Goal: Transaction & Acquisition: Obtain resource

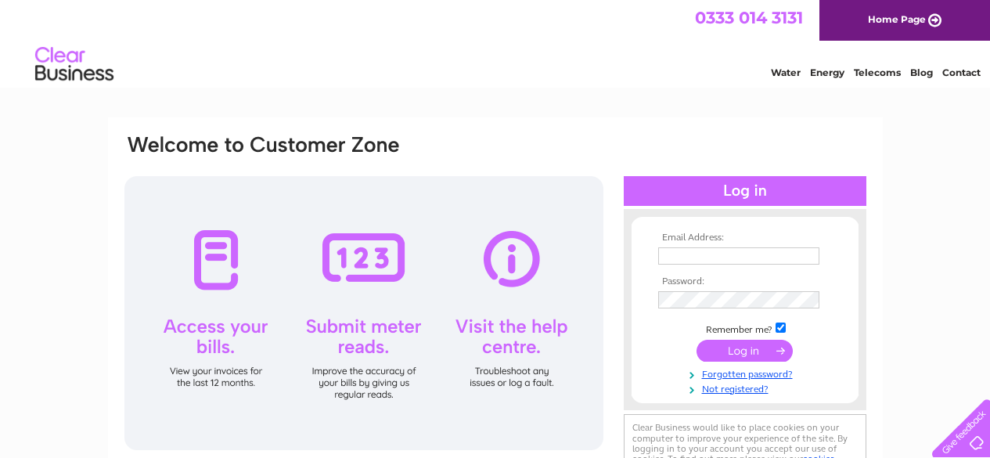
type input "INFO.ASHLEYSBAKERY@GMAIL.COM"
click at [710, 345] on input "submit" at bounding box center [744, 351] width 96 height 22
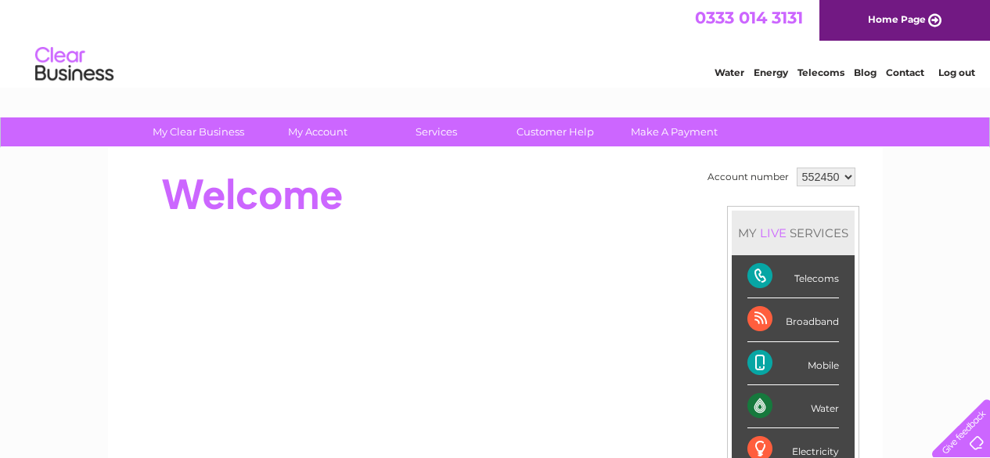
click at [846, 177] on select "552450" at bounding box center [825, 176] width 59 height 19
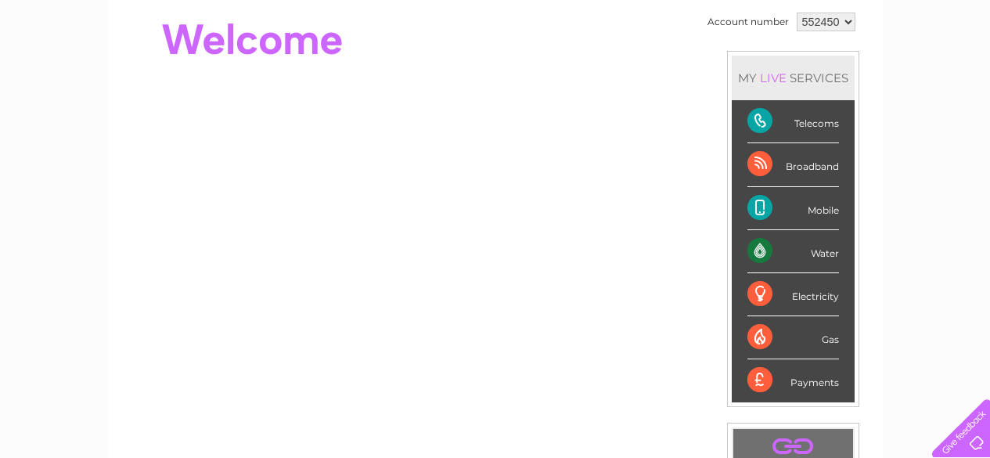
scroll to position [156, 0]
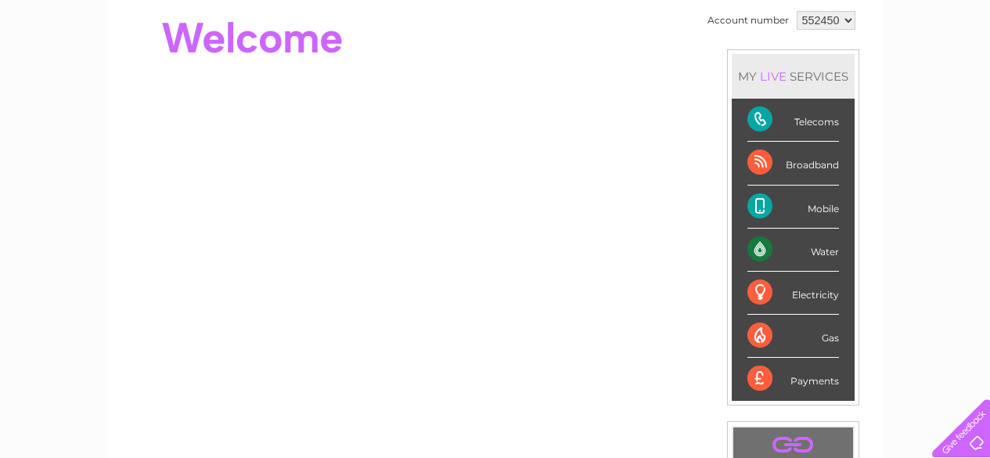
click at [922, 162] on div "My Clear Business Login Details My Details My Preferences Link Account My Accou…" at bounding box center [495, 400] width 990 height 879
click at [756, 252] on div "Water" at bounding box center [793, 249] width 92 height 43
click at [933, 220] on div "My Clear Business Login Details My Details My Preferences Link Account My Accou…" at bounding box center [495, 400] width 990 height 879
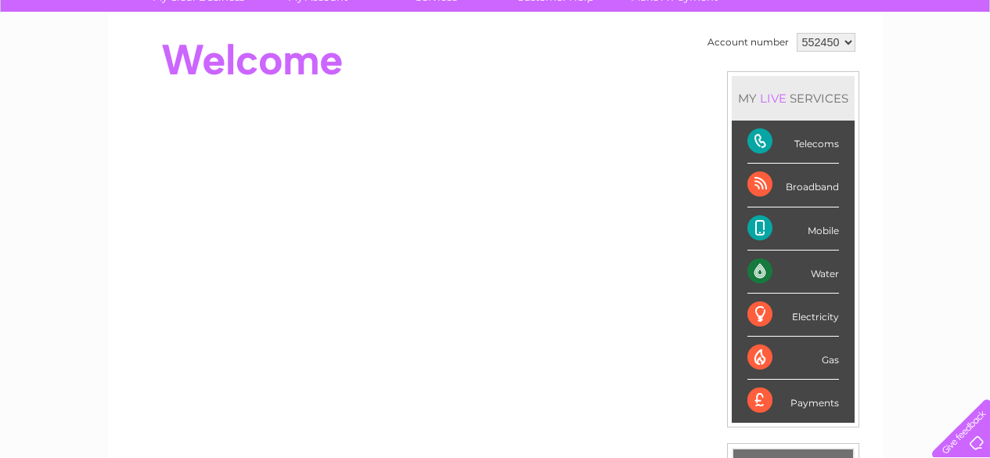
scroll to position [0, 0]
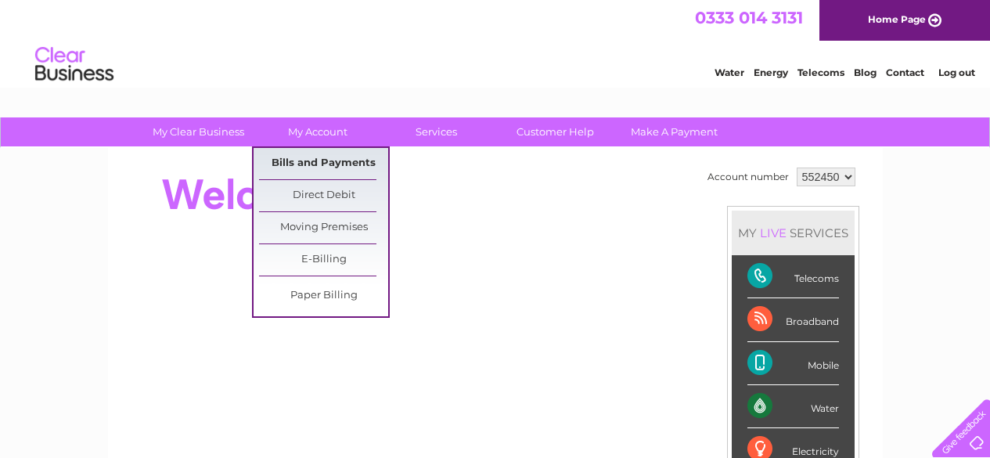
click at [312, 160] on link "Bills and Payments" at bounding box center [323, 163] width 129 height 31
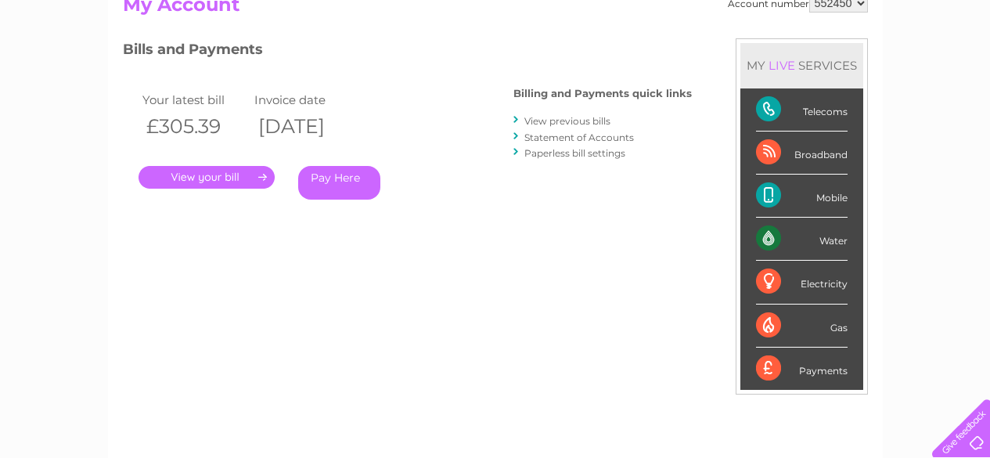
scroll to position [143, 0]
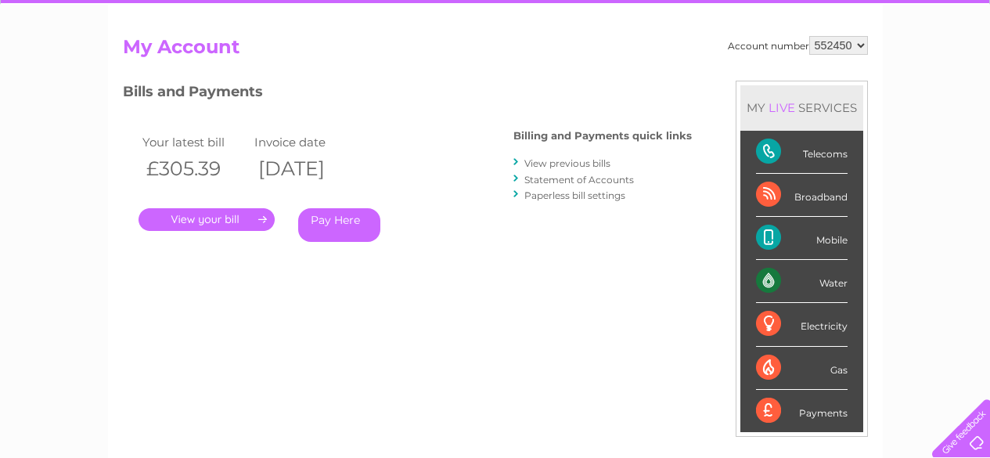
click at [216, 216] on link "." at bounding box center [206, 219] width 136 height 23
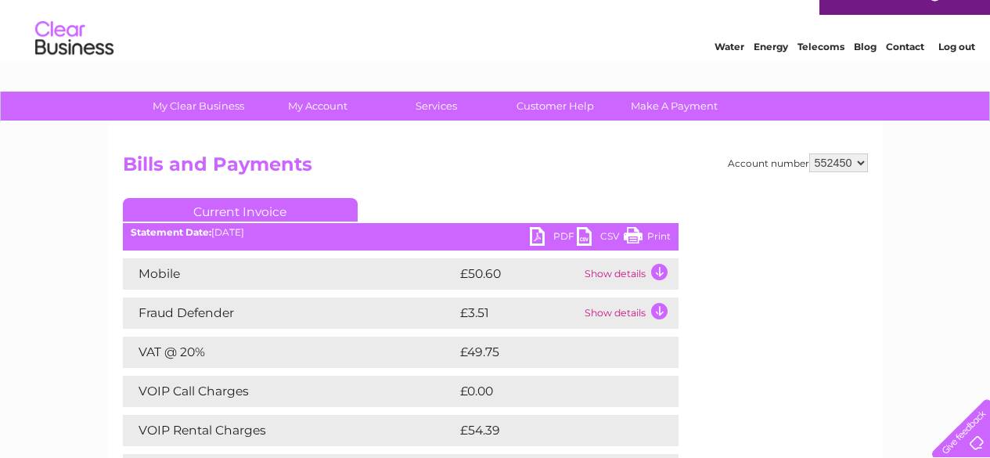
scroll to position [31, 0]
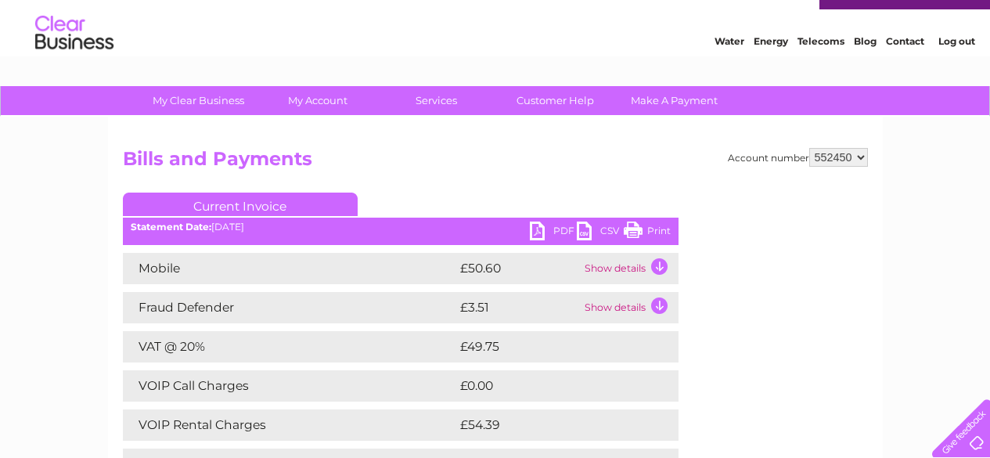
click at [542, 230] on link "PDF" at bounding box center [553, 232] width 47 height 23
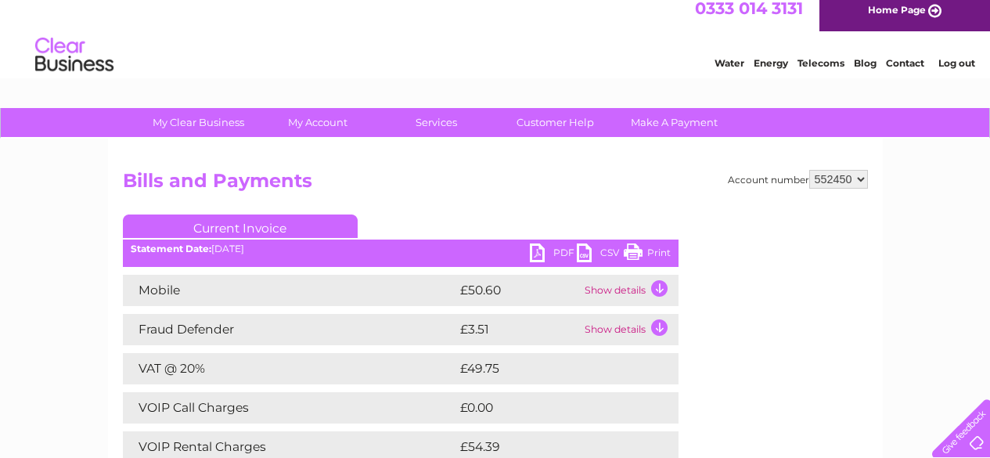
scroll to position [0, 0]
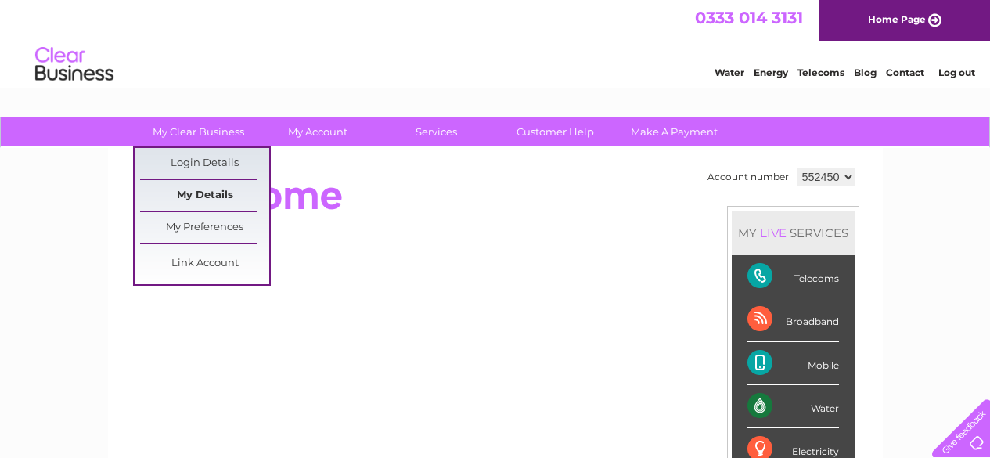
click at [202, 191] on link "My Details" at bounding box center [204, 195] width 129 height 31
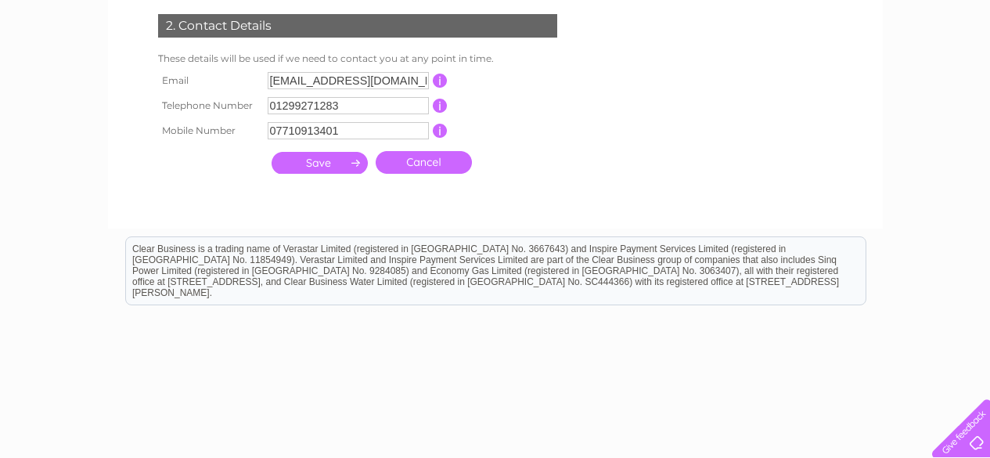
scroll to position [407, 0]
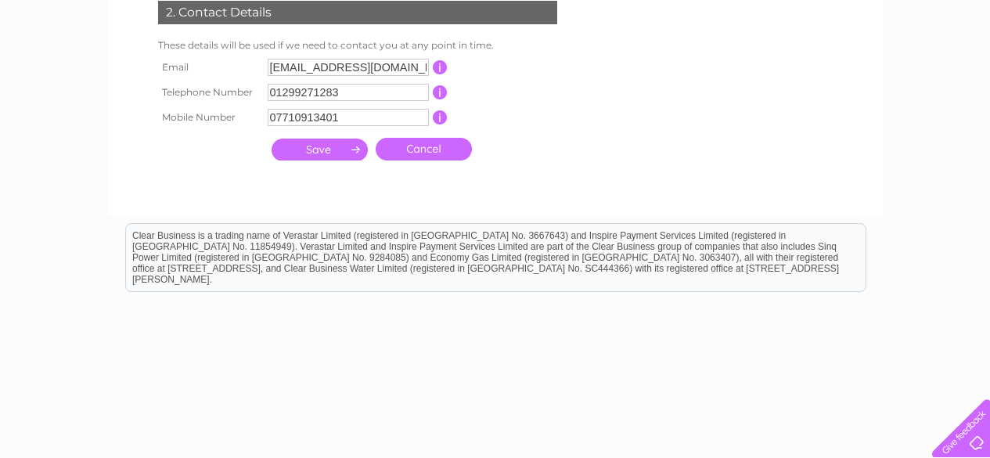
click at [336, 148] on input "submit" at bounding box center [319, 149] width 96 height 22
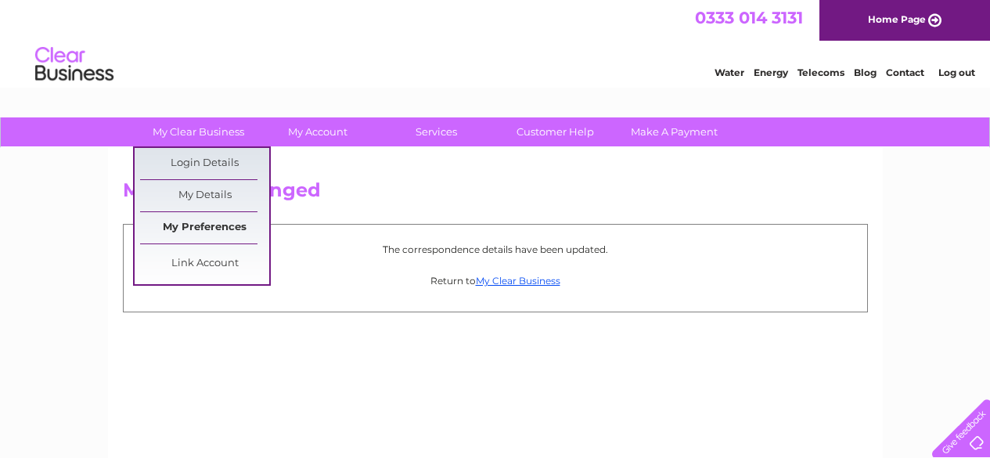
click at [196, 214] on link "My Preferences" at bounding box center [204, 227] width 129 height 31
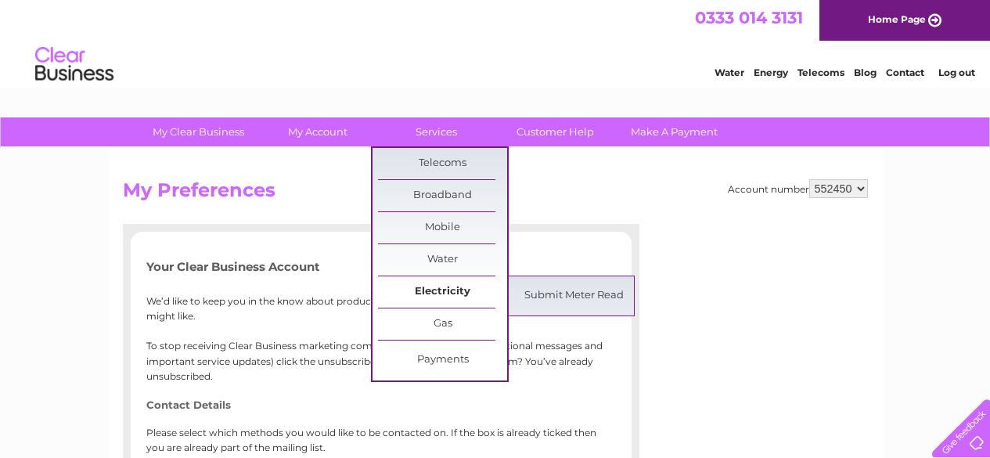
click at [434, 295] on link "Electricity" at bounding box center [442, 291] width 129 height 31
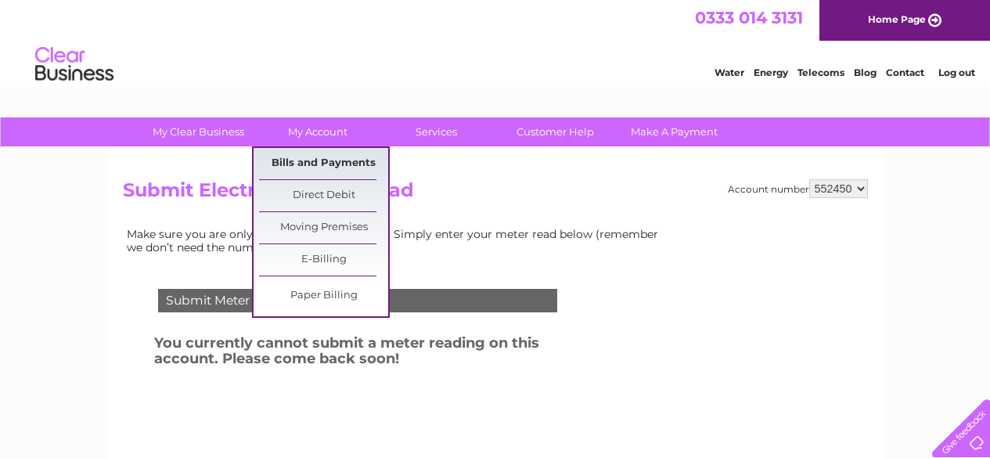
click at [320, 163] on link "Bills and Payments" at bounding box center [323, 163] width 129 height 31
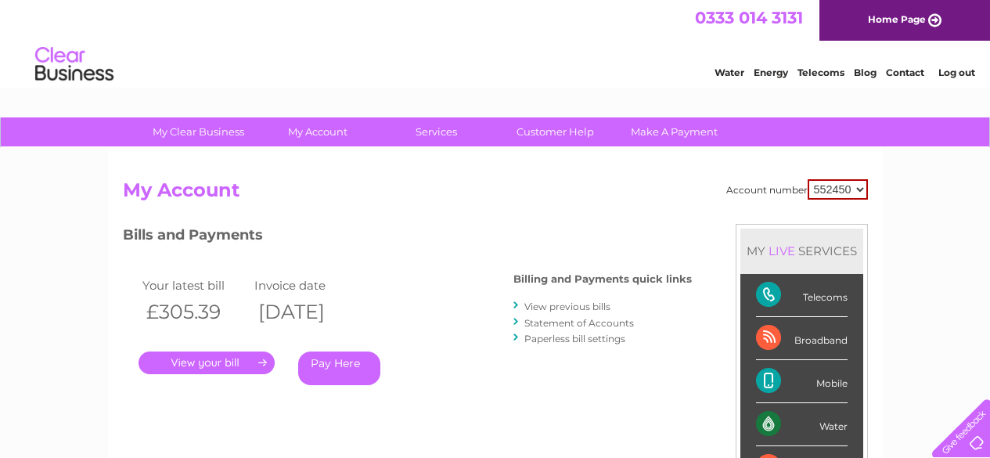
click at [588, 305] on link "View previous bills" at bounding box center [567, 306] width 86 height 12
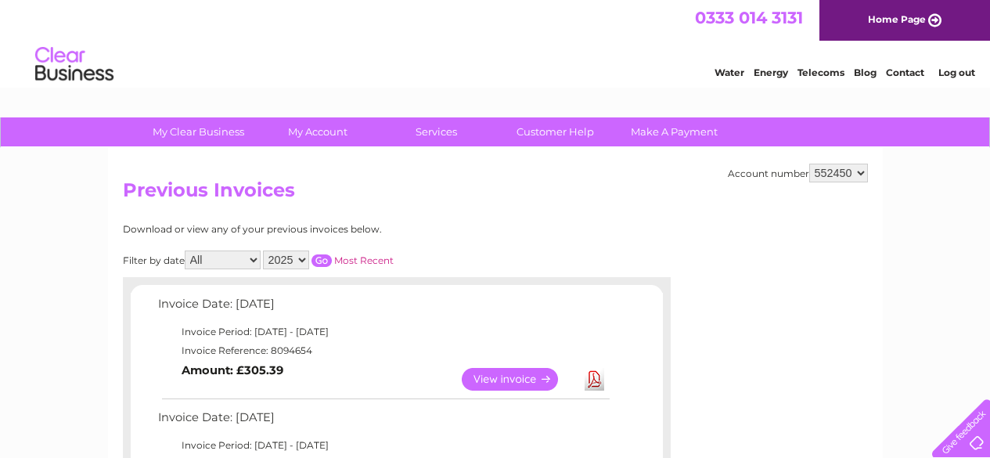
click at [254, 260] on select "All January February March April May June July August September October Novembe…" at bounding box center [223, 259] width 76 height 19
select select "8"
click at [186, 250] on select "All January February March April May June July August September October Novembe…" at bounding box center [223, 259] width 76 height 19
click at [321, 260] on input "button" at bounding box center [321, 260] width 20 height 13
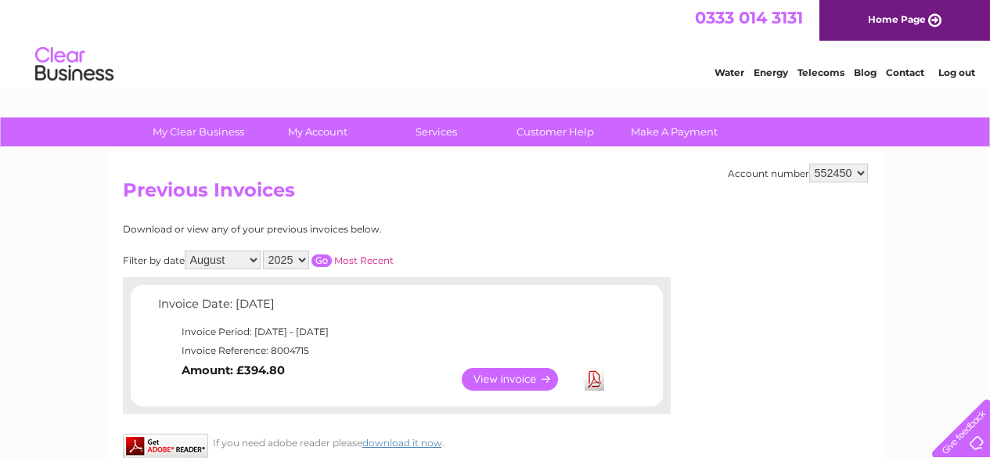
click at [520, 379] on link "View" at bounding box center [519, 379] width 115 height 23
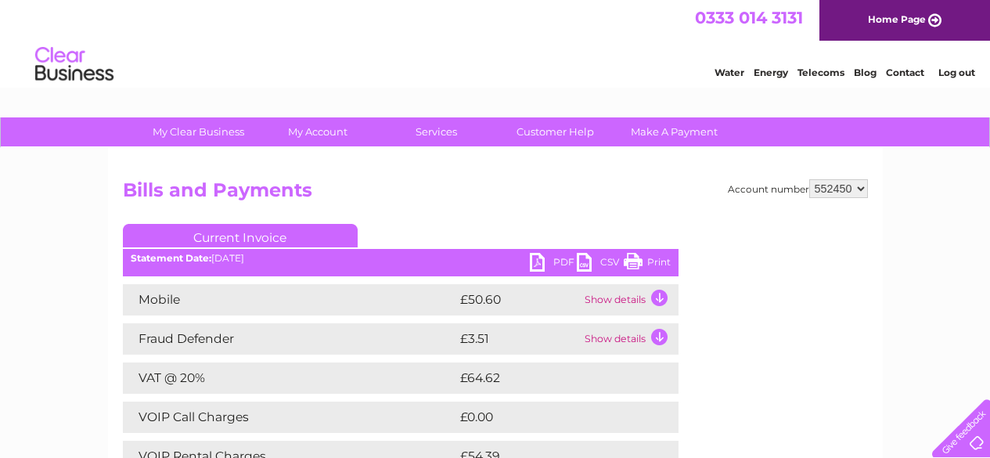
click at [536, 257] on link "PDF" at bounding box center [553, 264] width 47 height 23
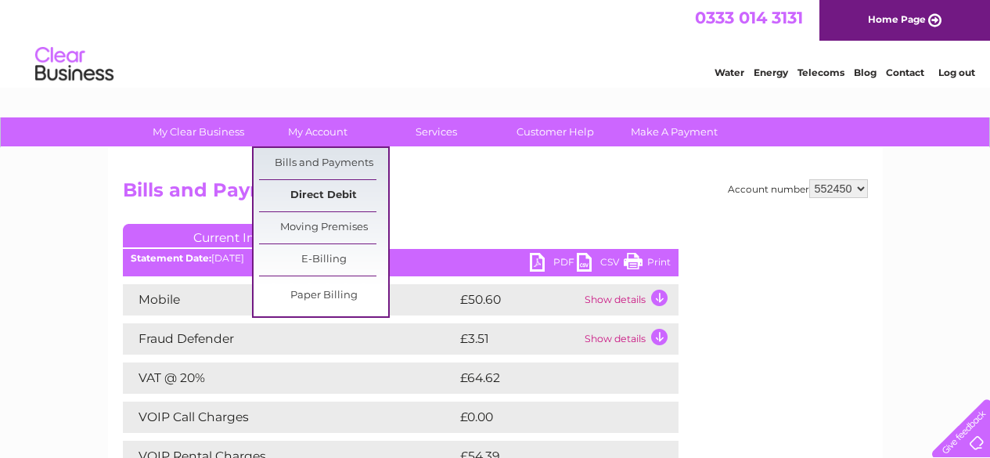
click at [314, 191] on link "Direct Debit" at bounding box center [323, 195] width 129 height 31
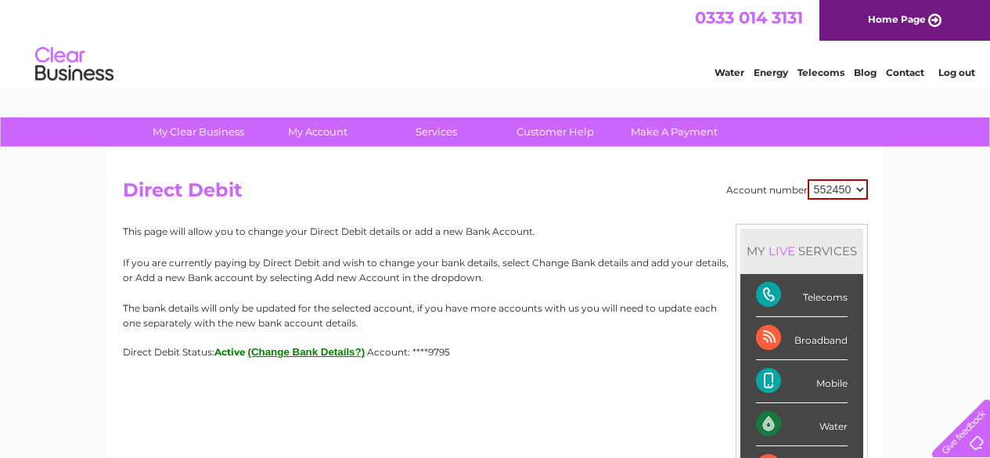
click at [619, 77] on div "Water Energy Telecoms Blog Contact Log out" at bounding box center [495, 66] width 990 height 51
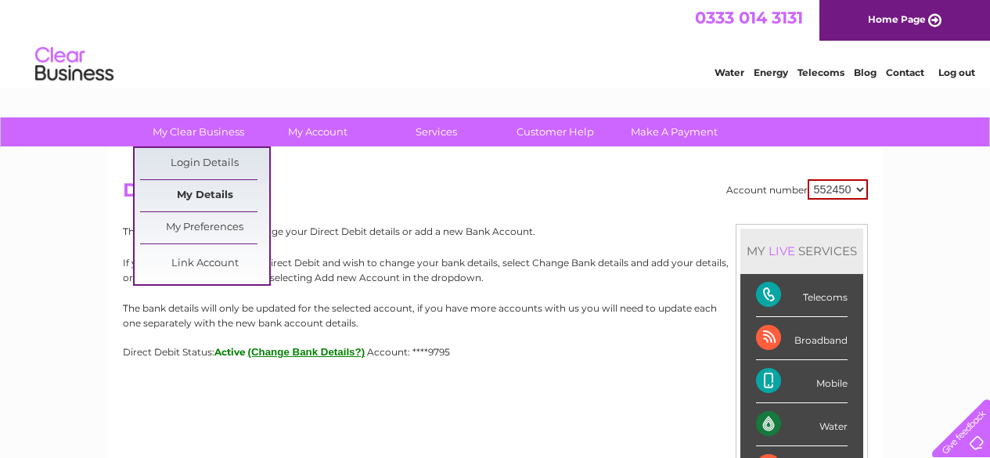
click at [202, 199] on link "My Details" at bounding box center [204, 195] width 129 height 31
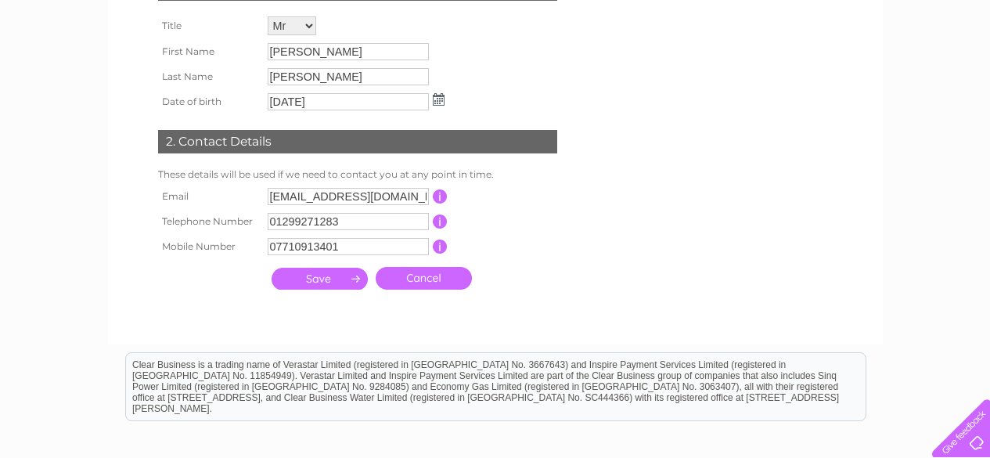
scroll to position [282, 0]
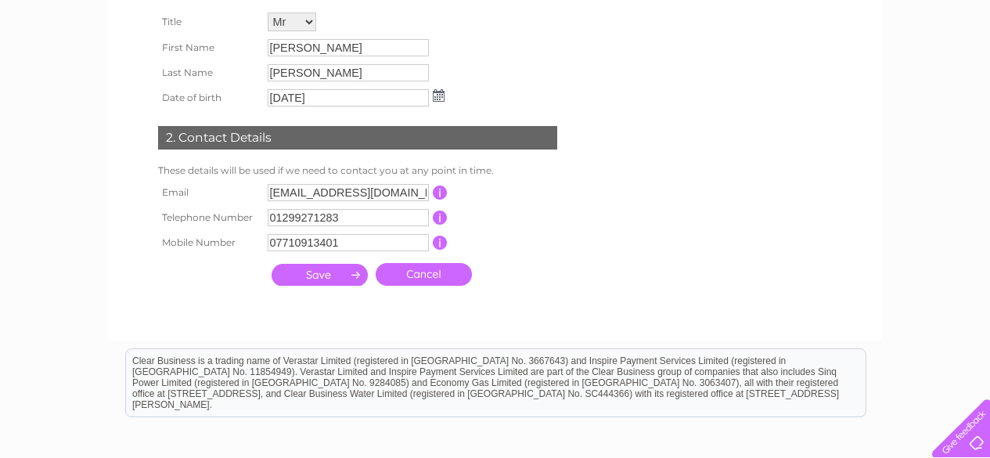
click at [92, 174] on div "My Clear Business Login Details My Details My Preferences Link Account My Accou…" at bounding box center [495, 222] width 990 height 772
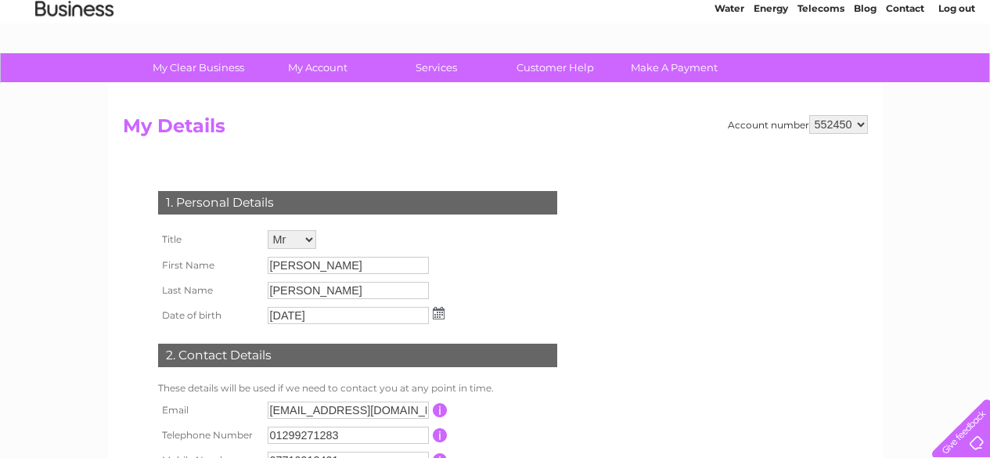
scroll to position [0, 0]
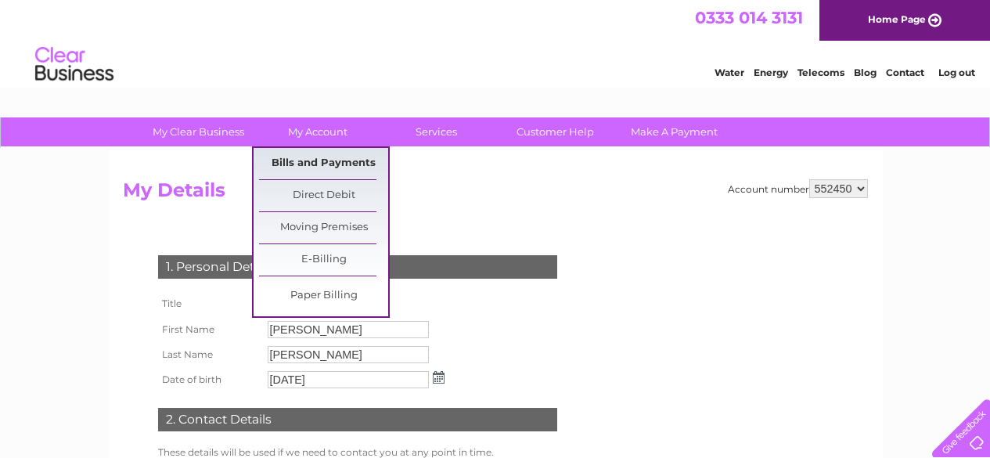
click at [322, 153] on link "Bills and Payments" at bounding box center [323, 163] width 129 height 31
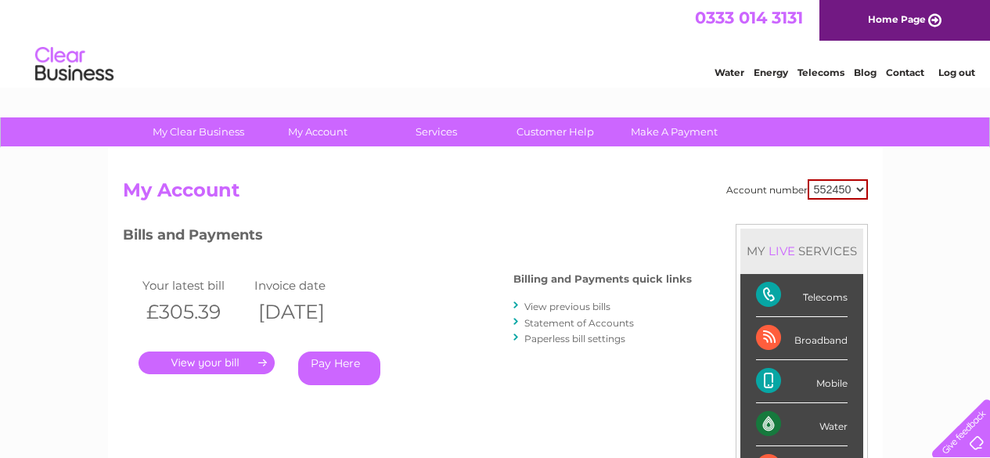
click at [570, 307] on link "View previous bills" at bounding box center [567, 306] width 86 height 12
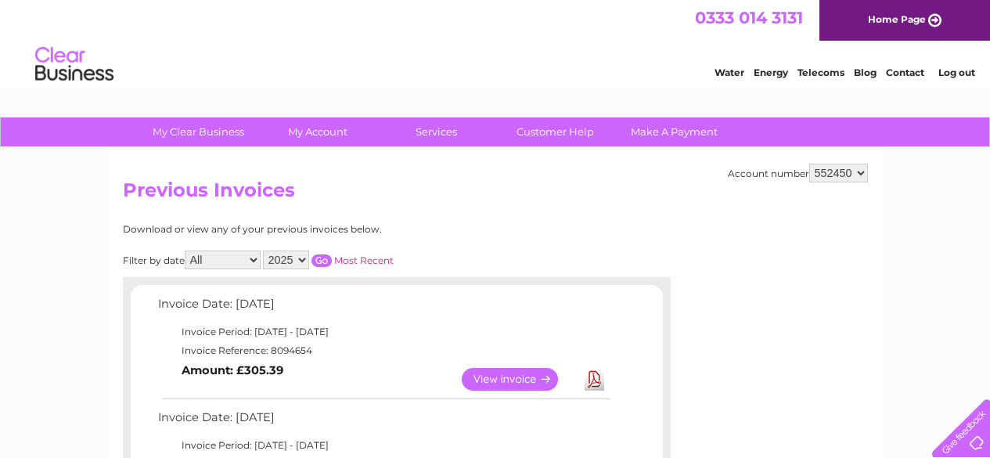
click at [256, 257] on select "All January February March April May June July August September October Novembe…" at bounding box center [223, 259] width 76 height 19
click at [186, 250] on select "All January February March April May June July August September October Novembe…" at bounding box center [223, 259] width 76 height 19
click at [321, 259] on input "button" at bounding box center [321, 260] width 20 height 13
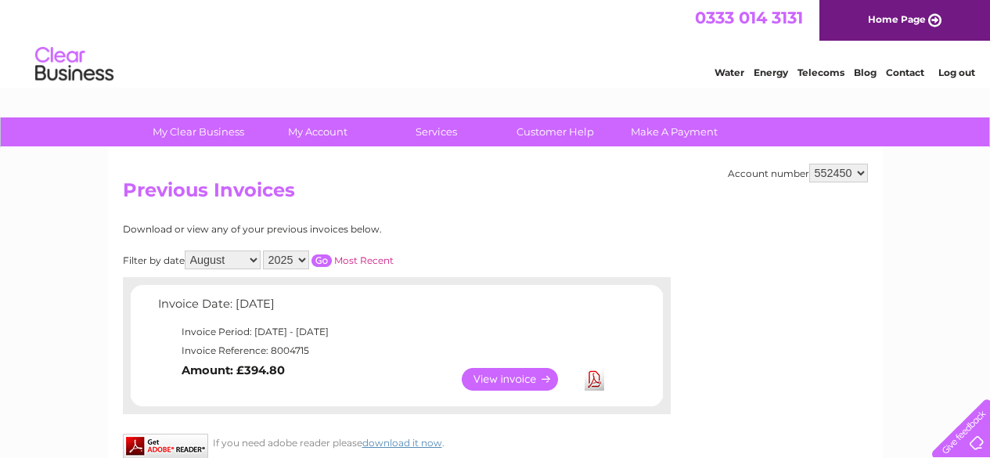
click at [252, 258] on select "All January February March April May June July August September October Novembe…" at bounding box center [223, 259] width 76 height 19
select select "7"
click at [186, 250] on select "All January February March April May June July August September October Novembe…" at bounding box center [223, 259] width 76 height 19
click at [322, 256] on input "button" at bounding box center [321, 260] width 20 height 13
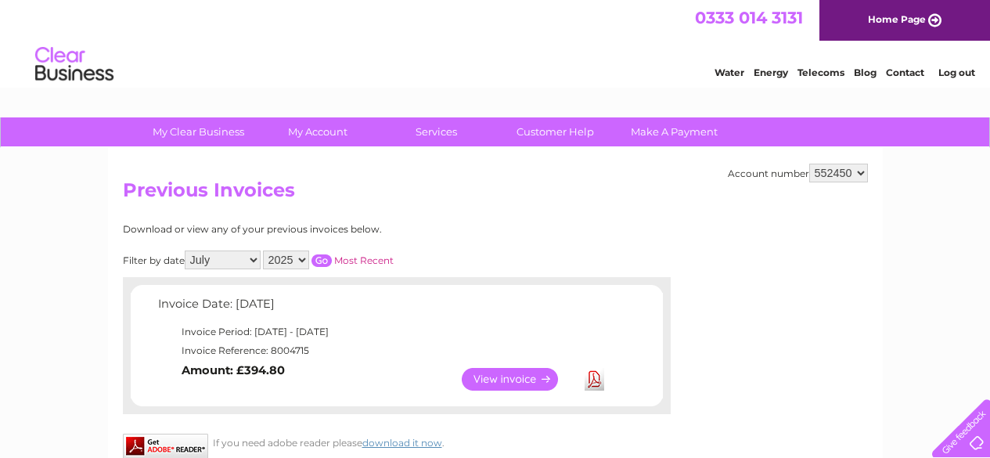
click at [320, 261] on input "button" at bounding box center [321, 260] width 20 height 13
click at [325, 258] on input "button" at bounding box center [321, 260] width 20 height 13
click at [591, 380] on link "Download" at bounding box center [594, 379] width 20 height 23
click at [496, 372] on link "View" at bounding box center [519, 379] width 115 height 23
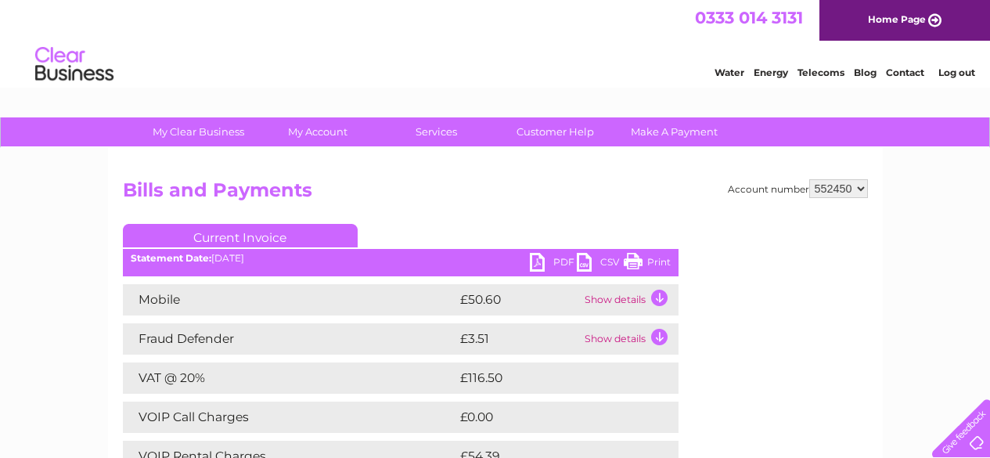
click at [538, 264] on link "PDF" at bounding box center [553, 264] width 47 height 23
click at [471, 52] on div "Water Energy Telecoms Blog Contact Log out" at bounding box center [495, 66] width 990 height 51
